Goal: Check status: Check status

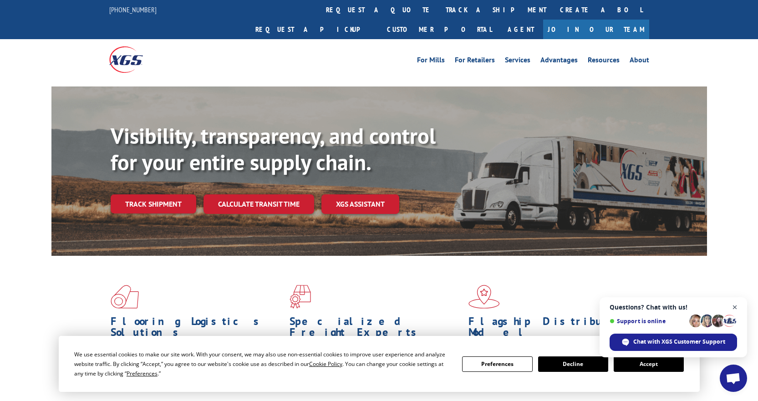
click at [733, 308] on span "Close chat" at bounding box center [734, 307] width 11 height 11
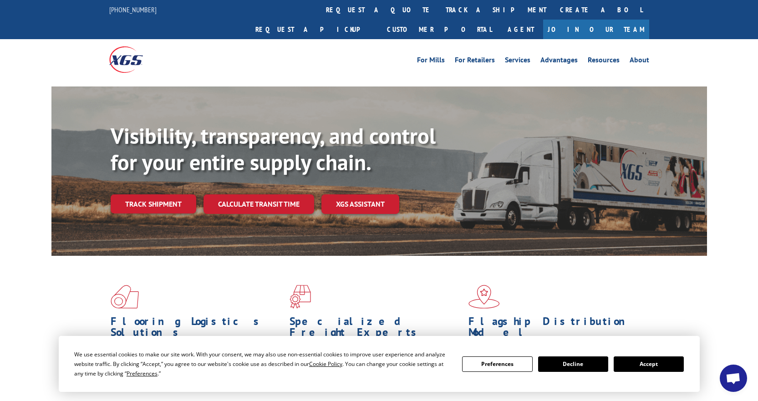
click at [663, 361] on button "Accept" at bounding box center [648, 363] width 70 height 15
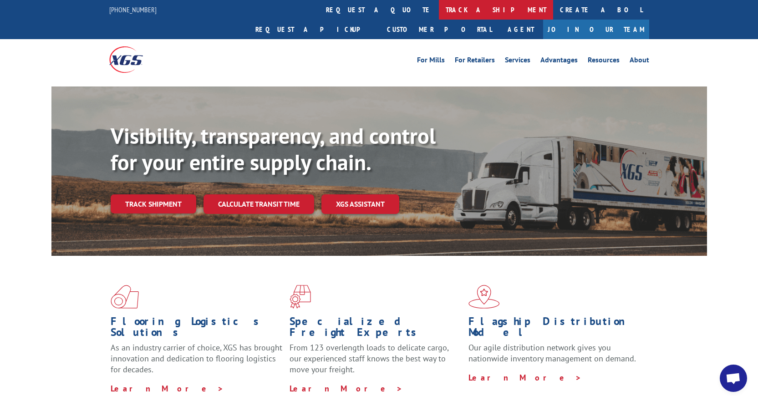
click at [439, 13] on link "track a shipment" at bounding box center [496, 10] width 114 height 20
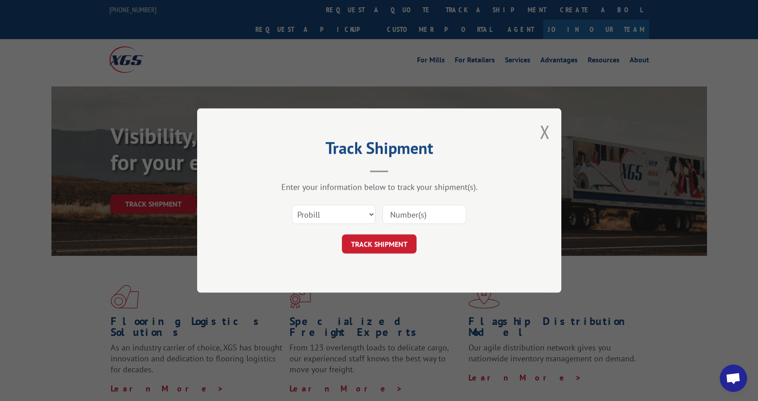
click at [418, 215] on input at bounding box center [424, 214] width 84 height 19
paste input "17409148"
type input "17409148"
click at [393, 245] on button "TRACK SHIPMENT" at bounding box center [379, 243] width 75 height 19
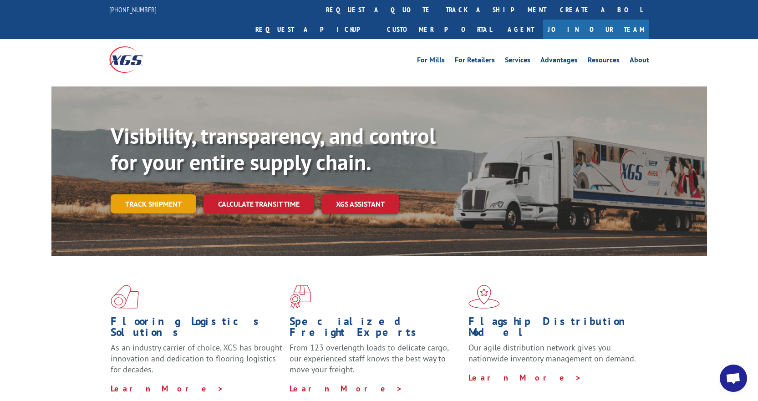
click at [137, 194] on link "Track shipment" at bounding box center [154, 203] width 86 height 19
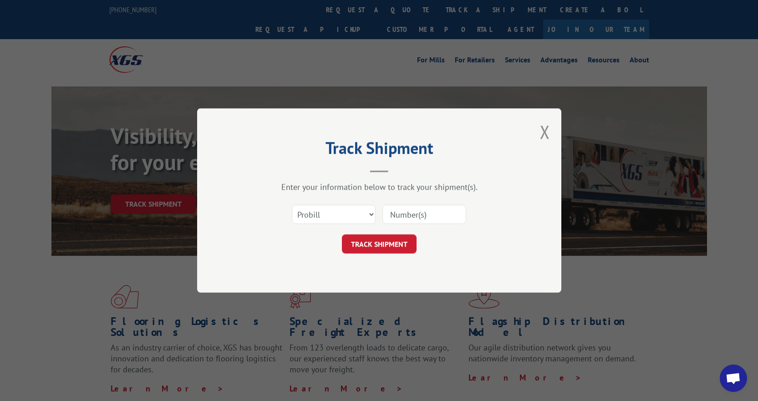
click at [422, 214] on input at bounding box center [424, 214] width 84 height 19
paste input "17409148"
type input "17409148"
click at [396, 243] on button "TRACK SHIPMENT" at bounding box center [379, 243] width 75 height 19
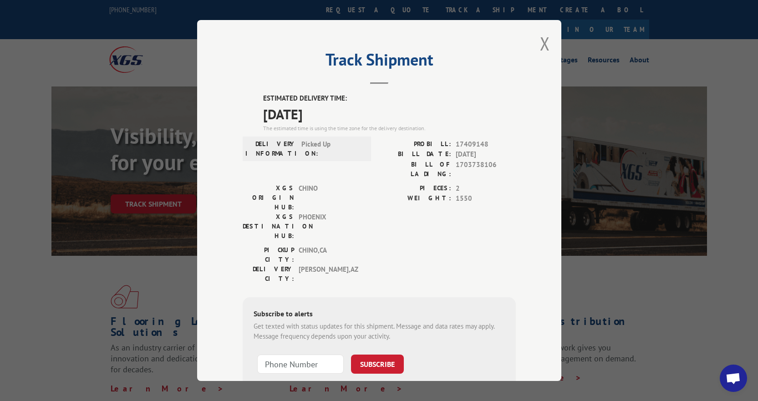
click at [536, 44] on div "Track Shipment ESTIMATED DELIVERY TIME: 10/01/2025 The estimated time is using …" at bounding box center [379, 200] width 364 height 361
click at [540, 49] on button "Close modal" at bounding box center [545, 43] width 10 height 24
